Goal: Task Accomplishment & Management: Manage account settings

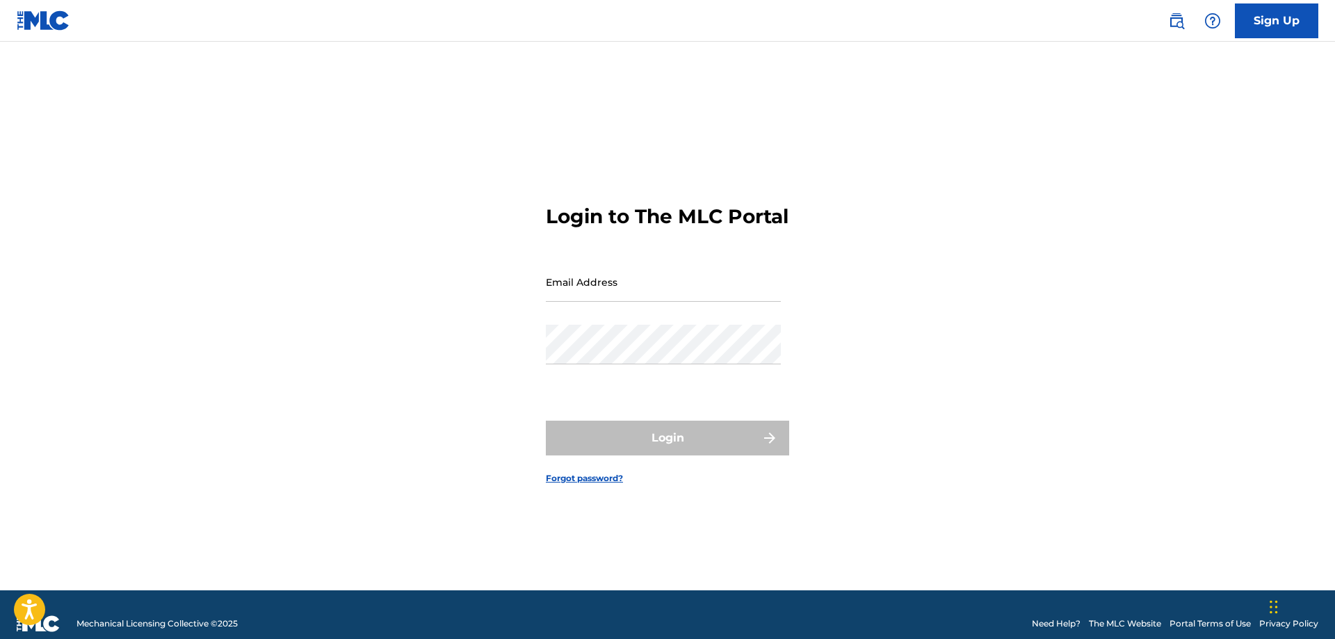
click at [645, 296] on input "Email Address" at bounding box center [663, 282] width 235 height 40
type input "s"
type input "[EMAIL_ADDRESS][DOMAIN_NAME]"
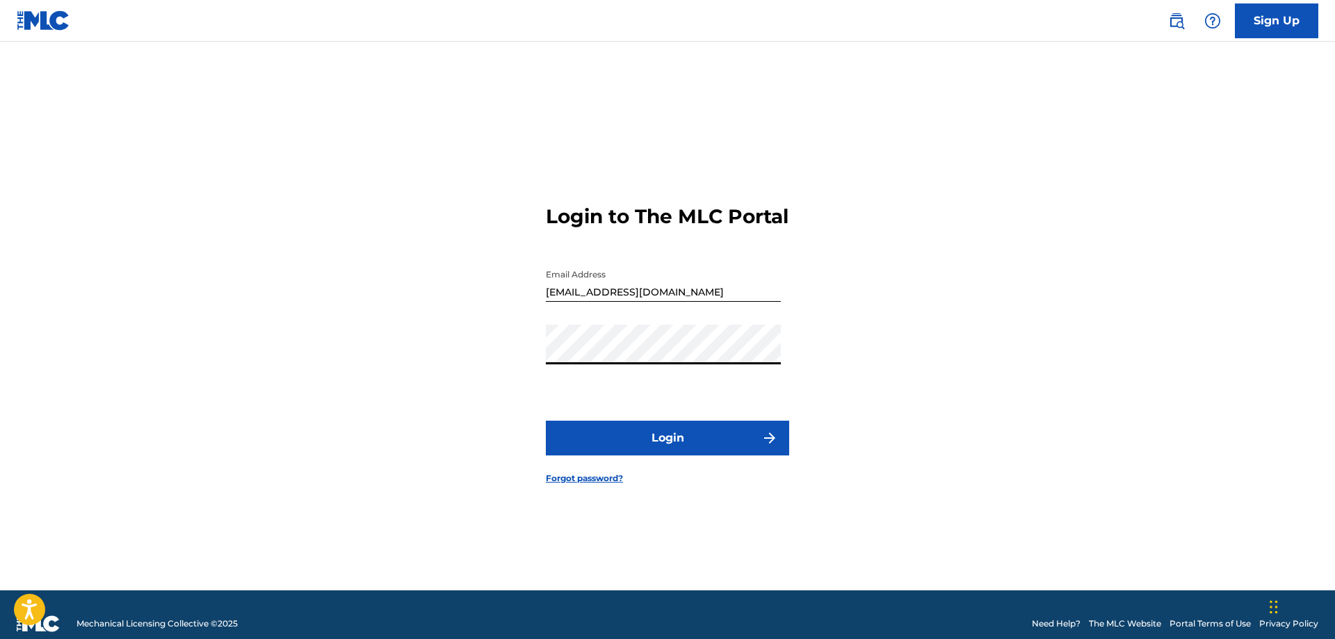
click at [670, 449] on button "Login" at bounding box center [667, 438] width 243 height 35
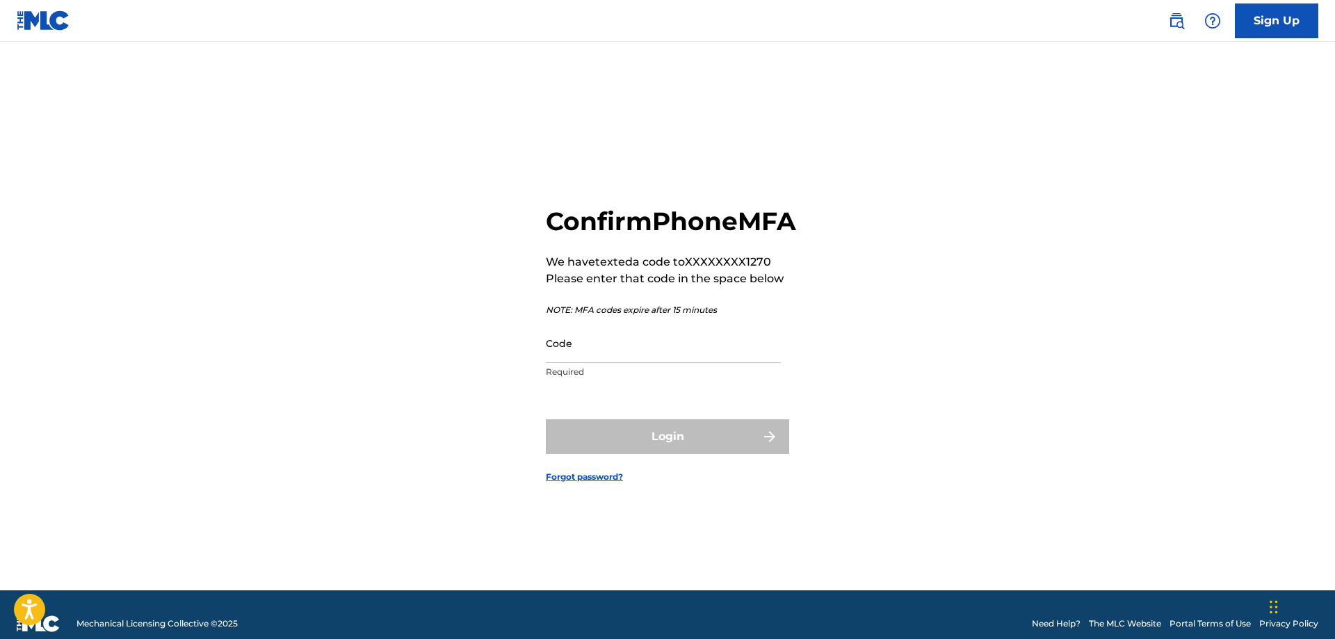
click at [605, 358] on input "Code" at bounding box center [663, 343] width 235 height 40
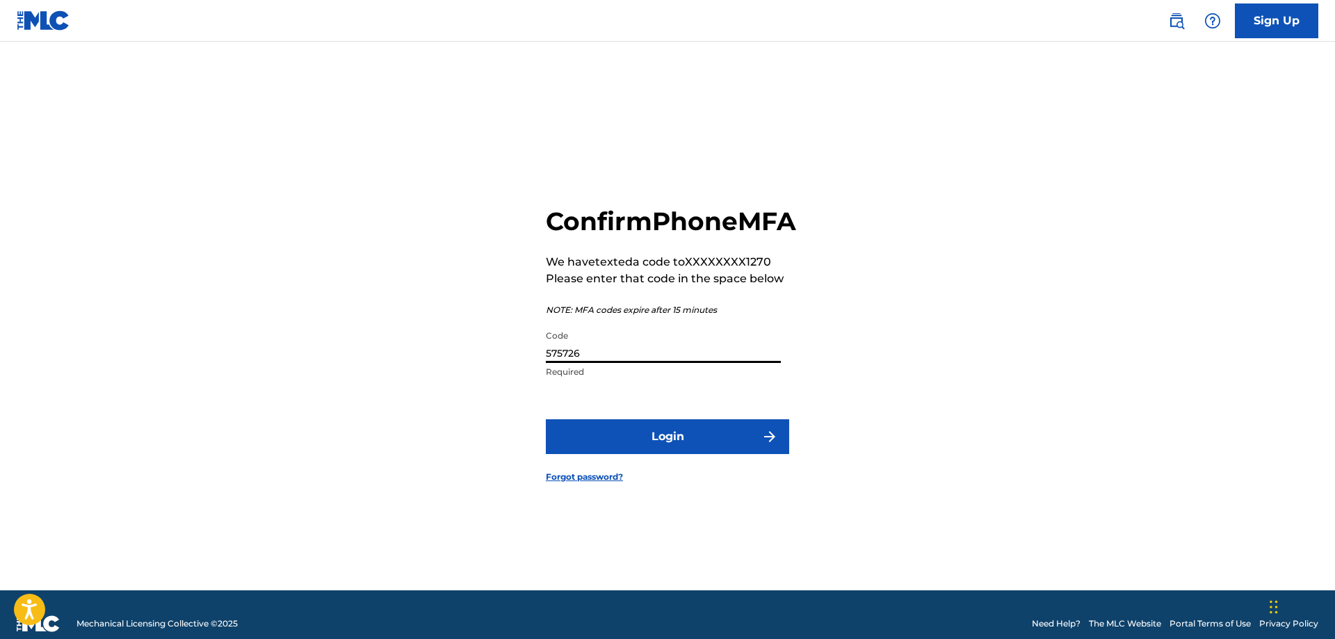
type input "575726"
click at [665, 454] on button "Login" at bounding box center [667, 436] width 243 height 35
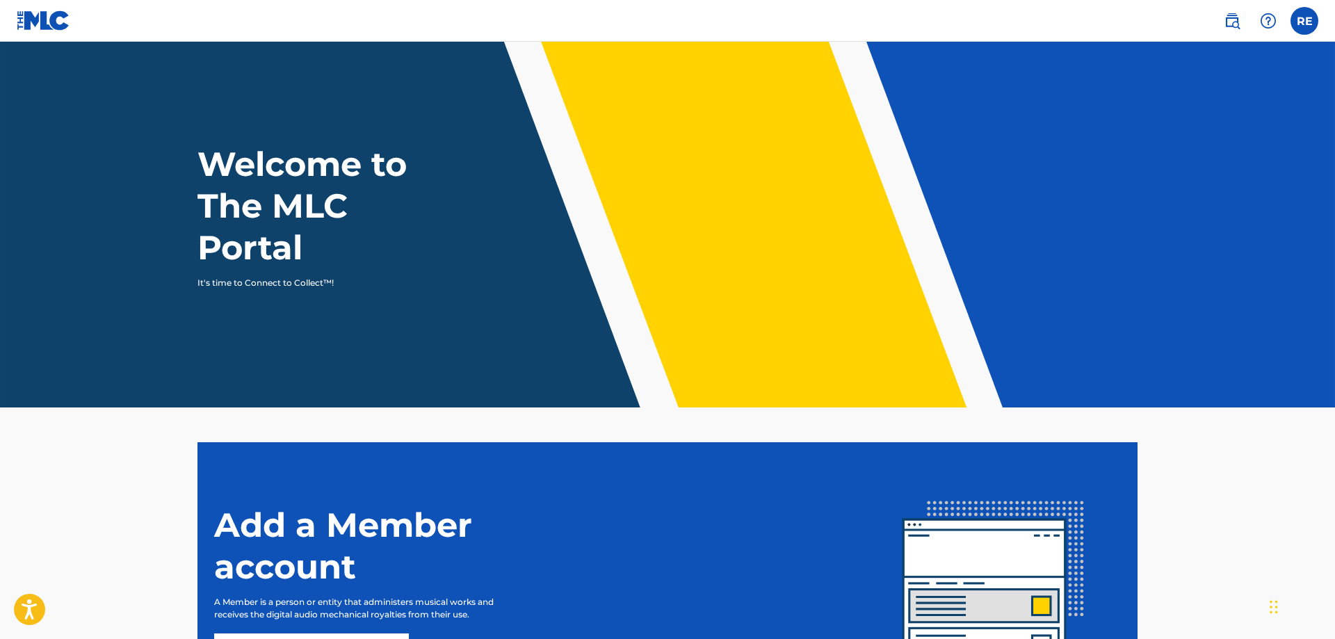
click at [1299, 30] on label at bounding box center [1304, 21] width 28 height 28
click at [1304, 21] on input "RE [PERSON_NAME] [EMAIL_ADDRESS][DOMAIN_NAME] Notification Preferences Profile …" at bounding box center [1304, 21] width 0 height 0
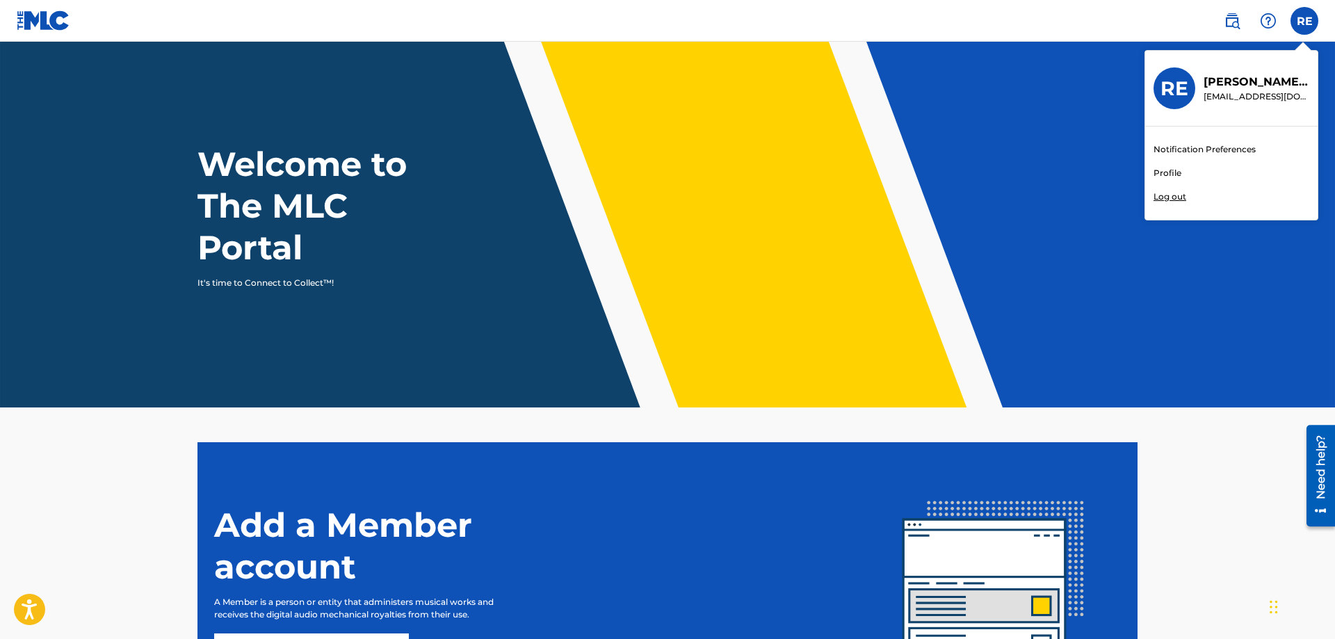
click at [1173, 170] on link "Profile" at bounding box center [1167, 173] width 28 height 13
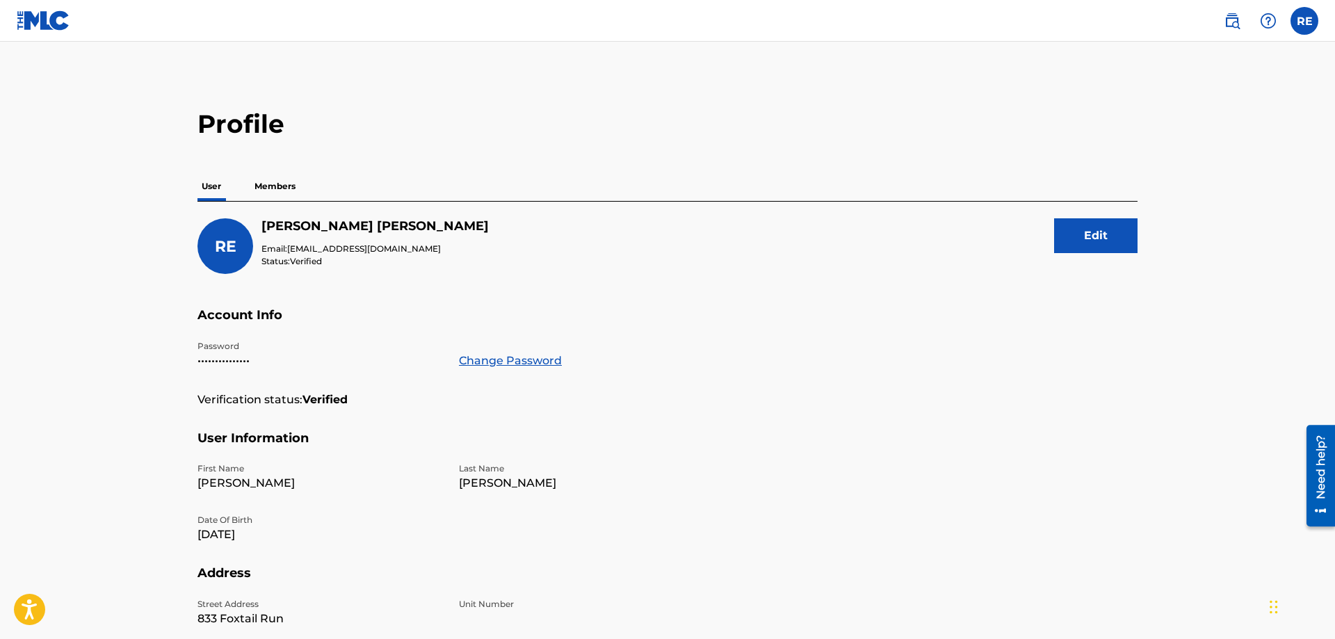
click at [261, 186] on p "Members" at bounding box center [274, 186] width 49 height 29
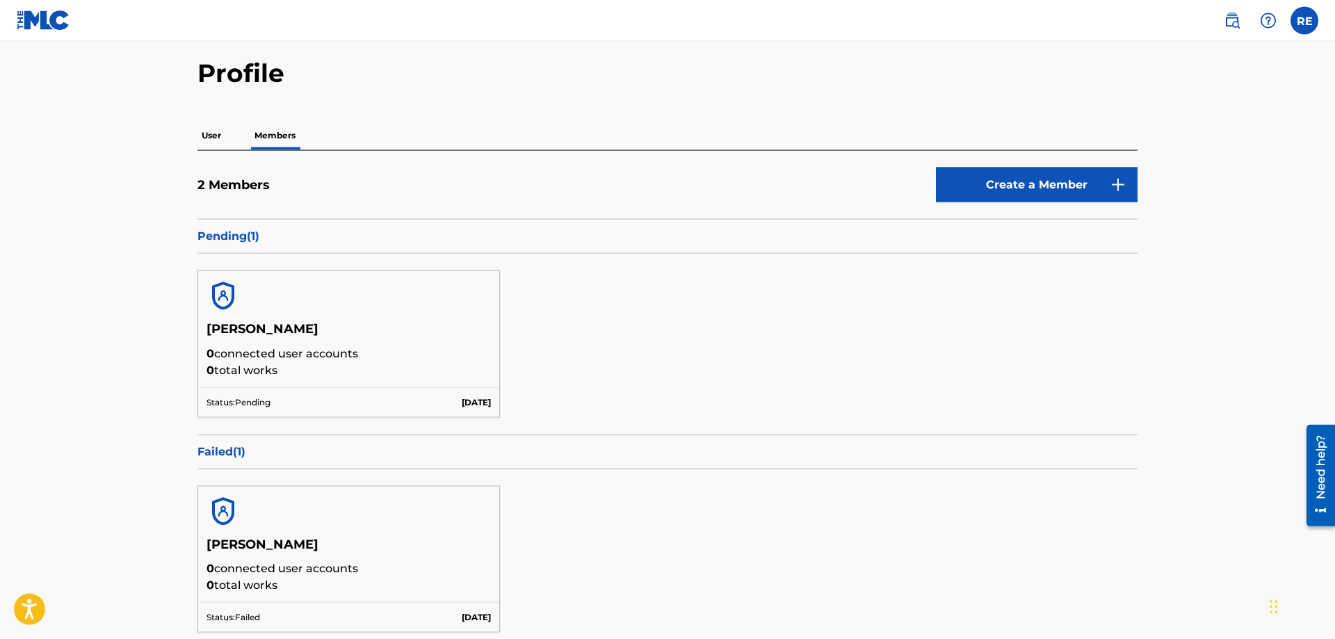
scroll to position [19, 0]
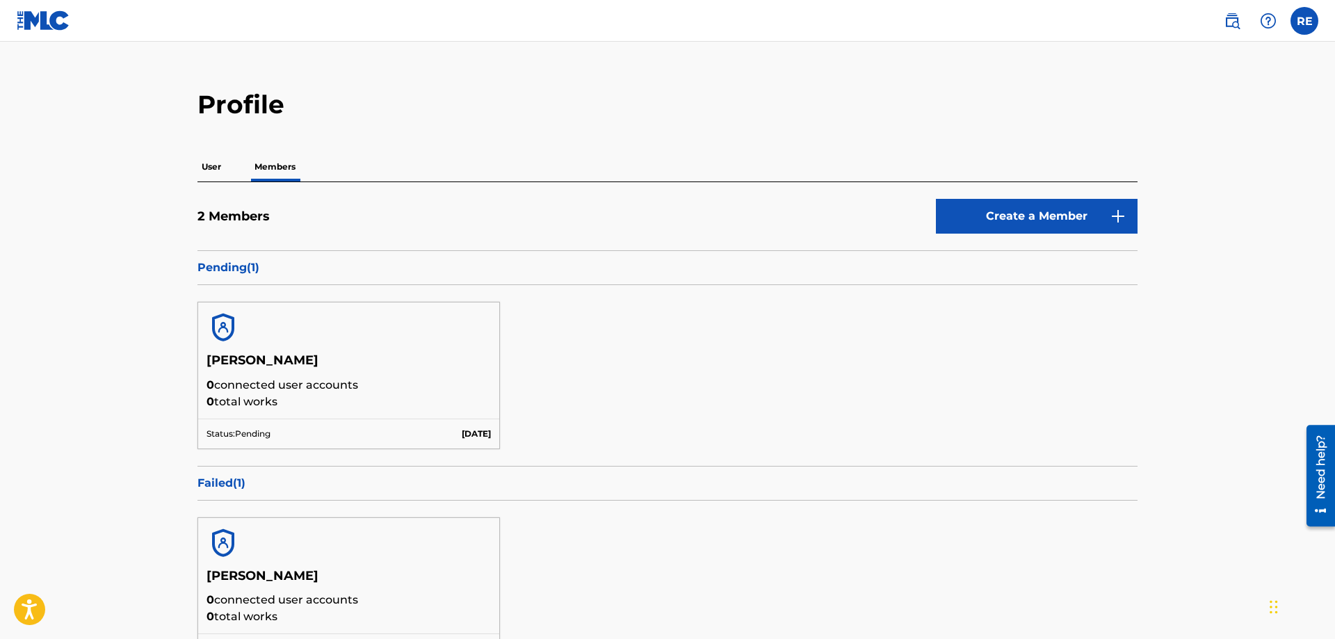
click at [205, 168] on p "User" at bounding box center [211, 166] width 28 height 29
